Goal: Complete application form

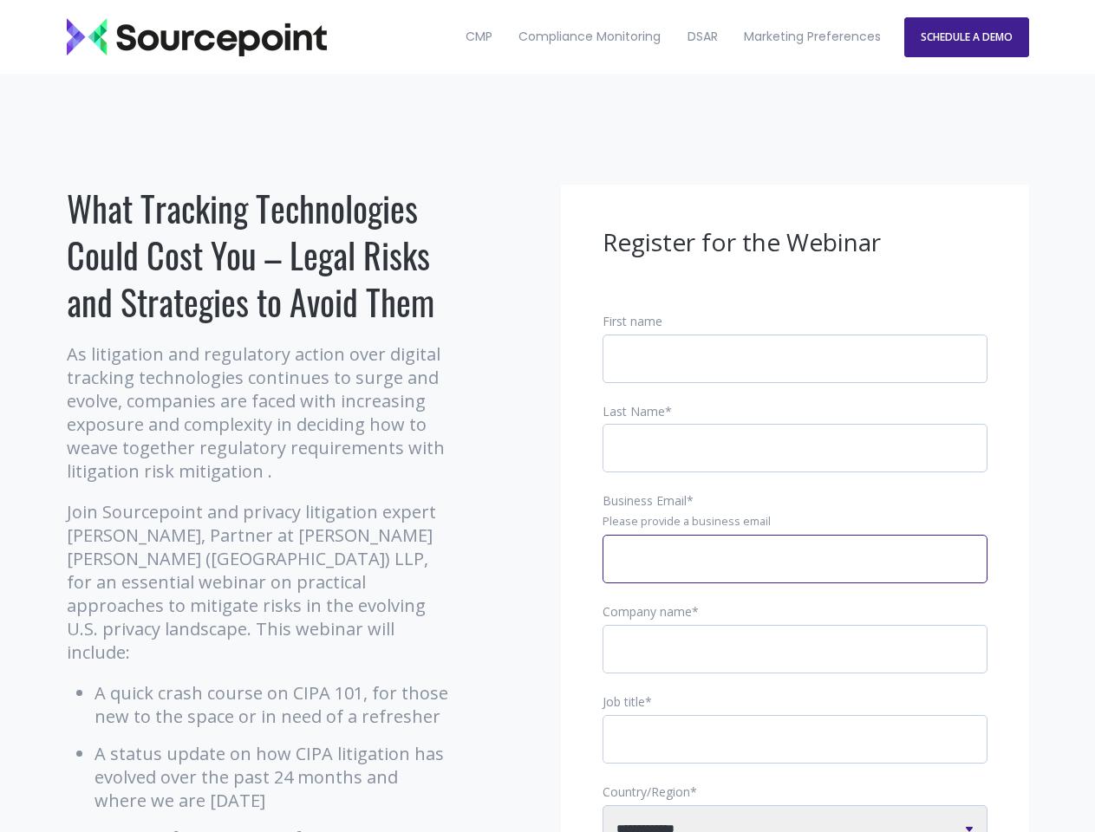
click at [795, 573] on input "Business Email *" at bounding box center [795, 559] width 385 height 49
